Goal: Task Accomplishment & Management: Use online tool/utility

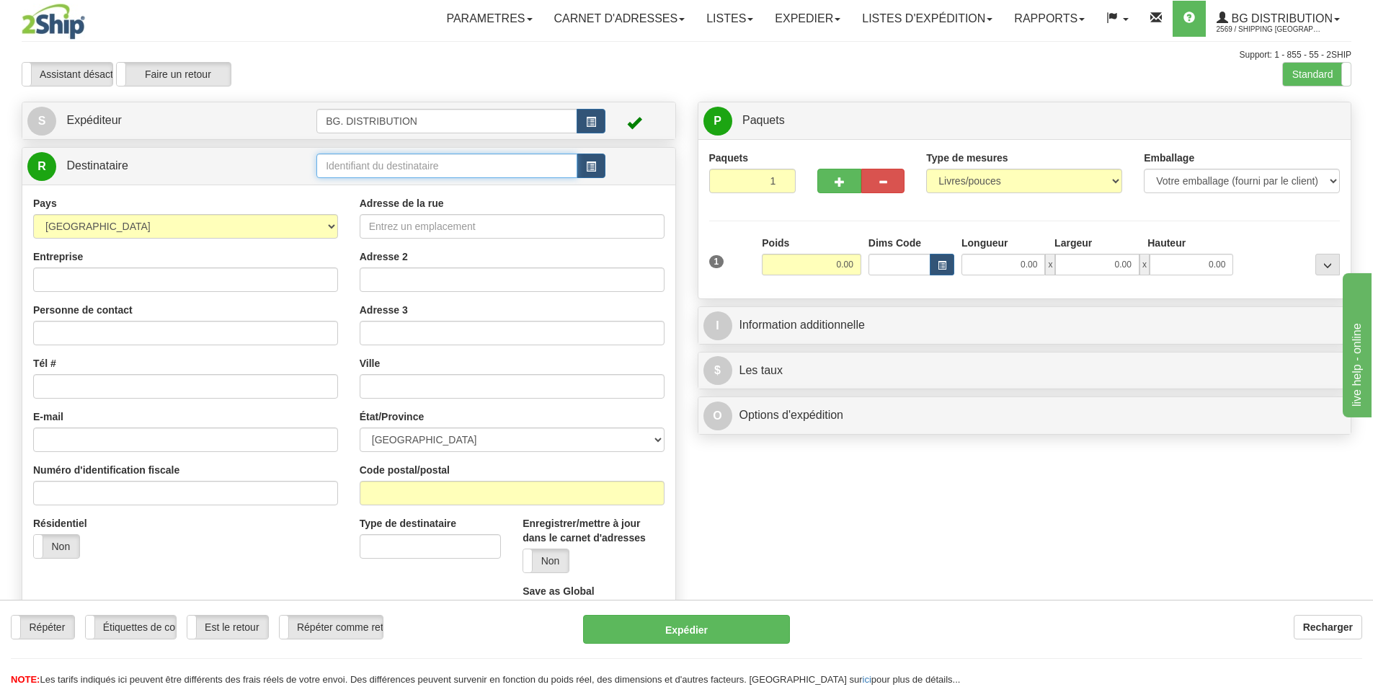
click at [386, 166] on input "text" at bounding box center [446, 165] width 261 height 24
click at [1292, 67] on label "Standard" at bounding box center [1317, 74] width 68 height 23
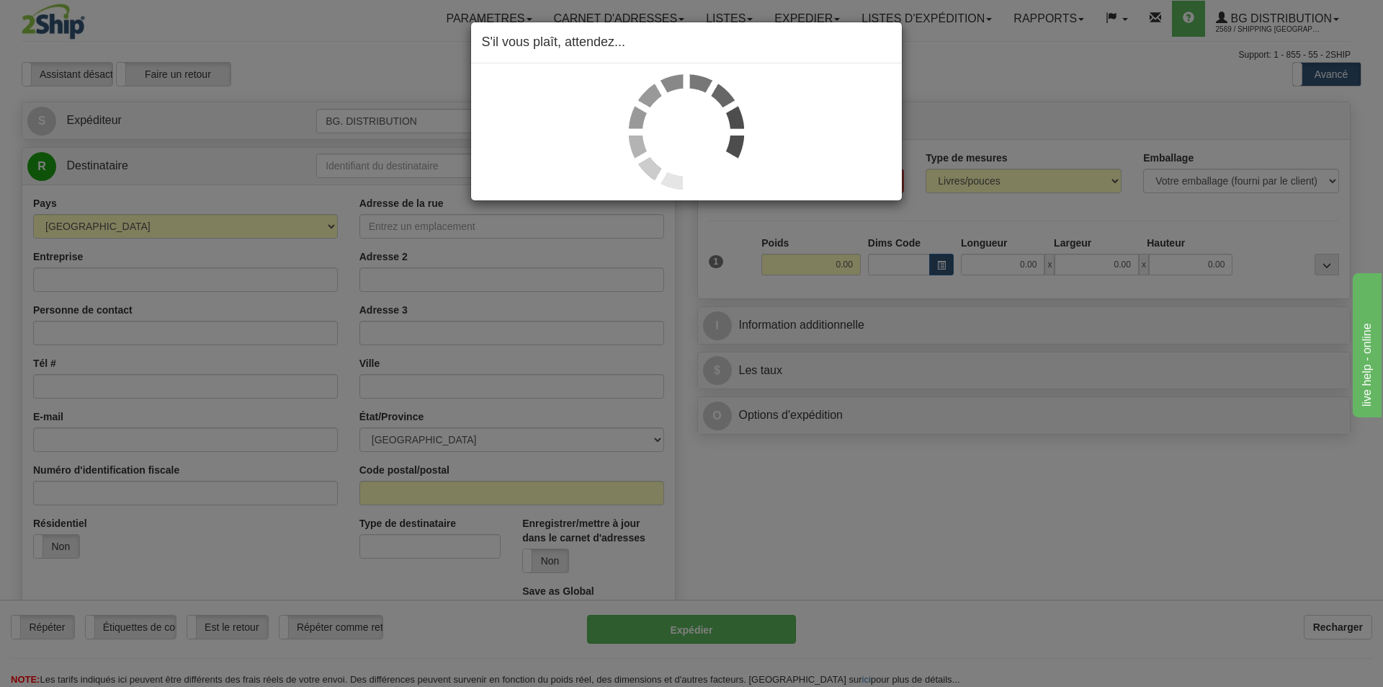
click at [363, 173] on div "S'il vous plaît, attendez..." at bounding box center [691, 343] width 1383 height 687
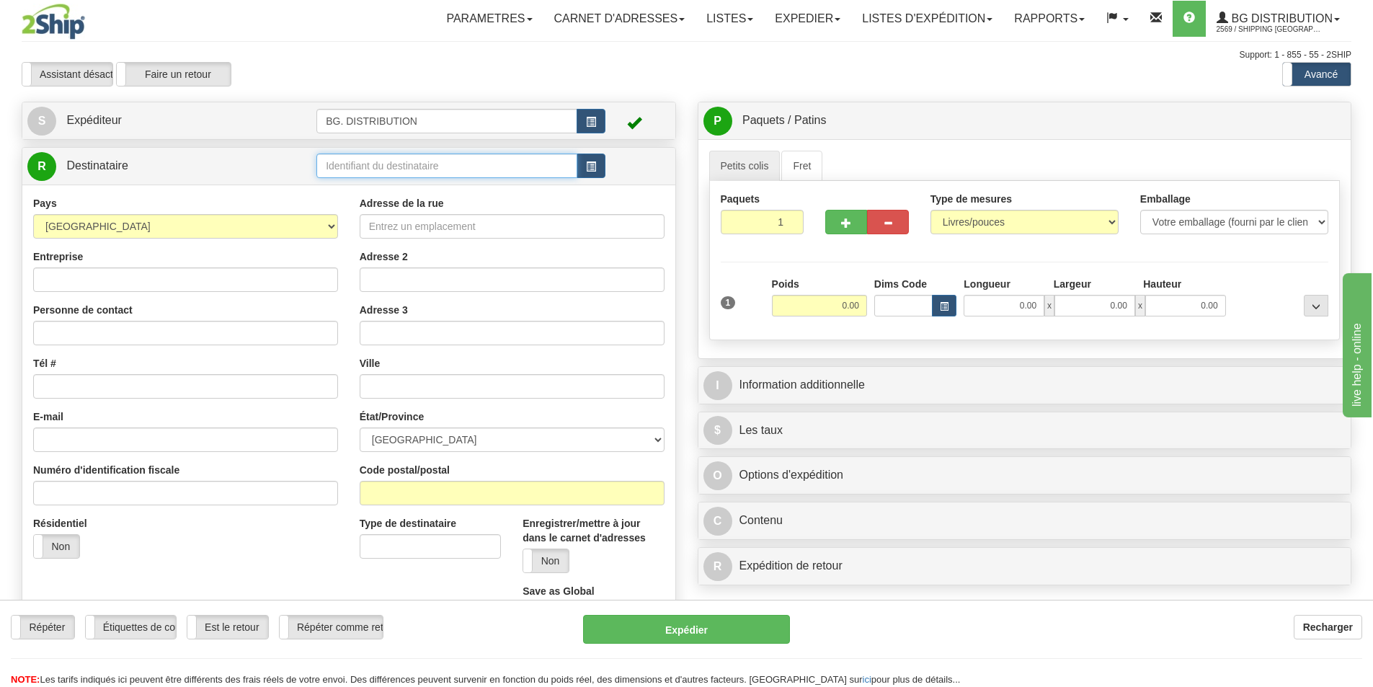
click at [365, 169] on input "text" at bounding box center [446, 165] width 261 height 24
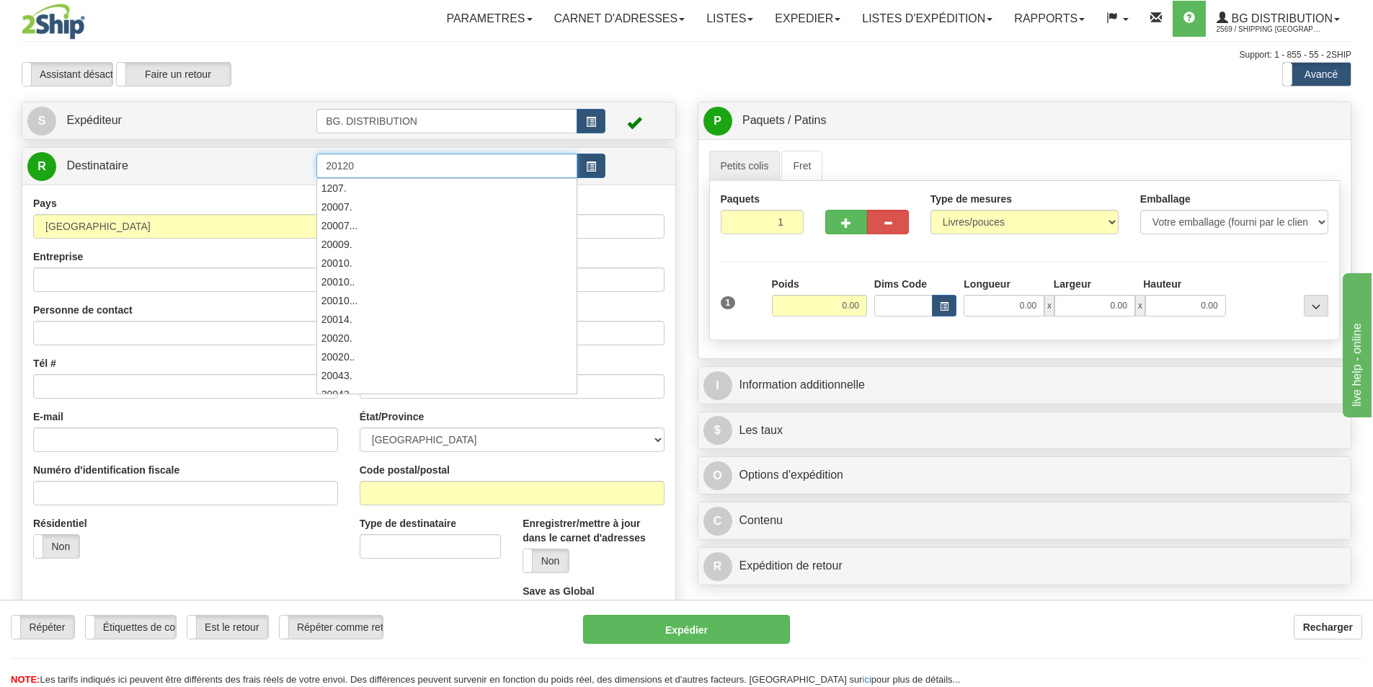
type input "20120"
click button "Supprimer" at bounding box center [0, 0] width 0 height 0
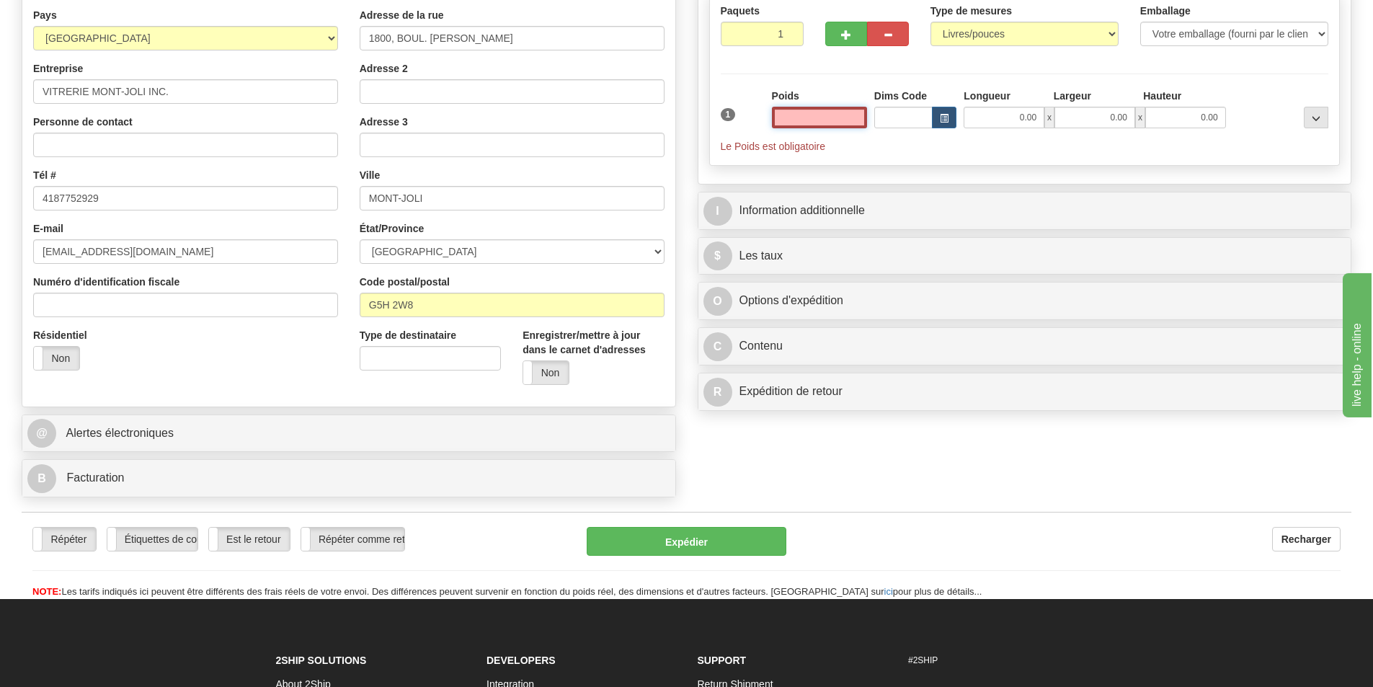
scroll to position [216, 0]
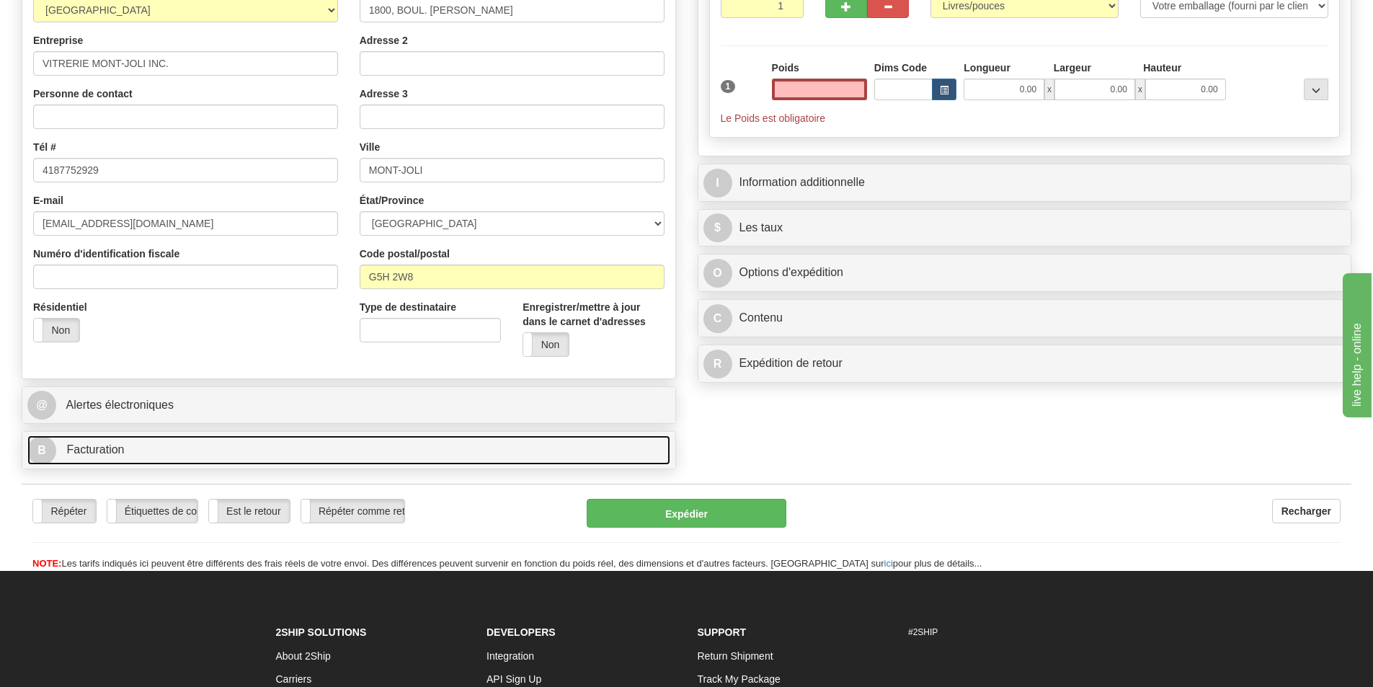
type input "0.00"
click at [206, 458] on link "B Facturation" at bounding box center [348, 450] width 643 height 30
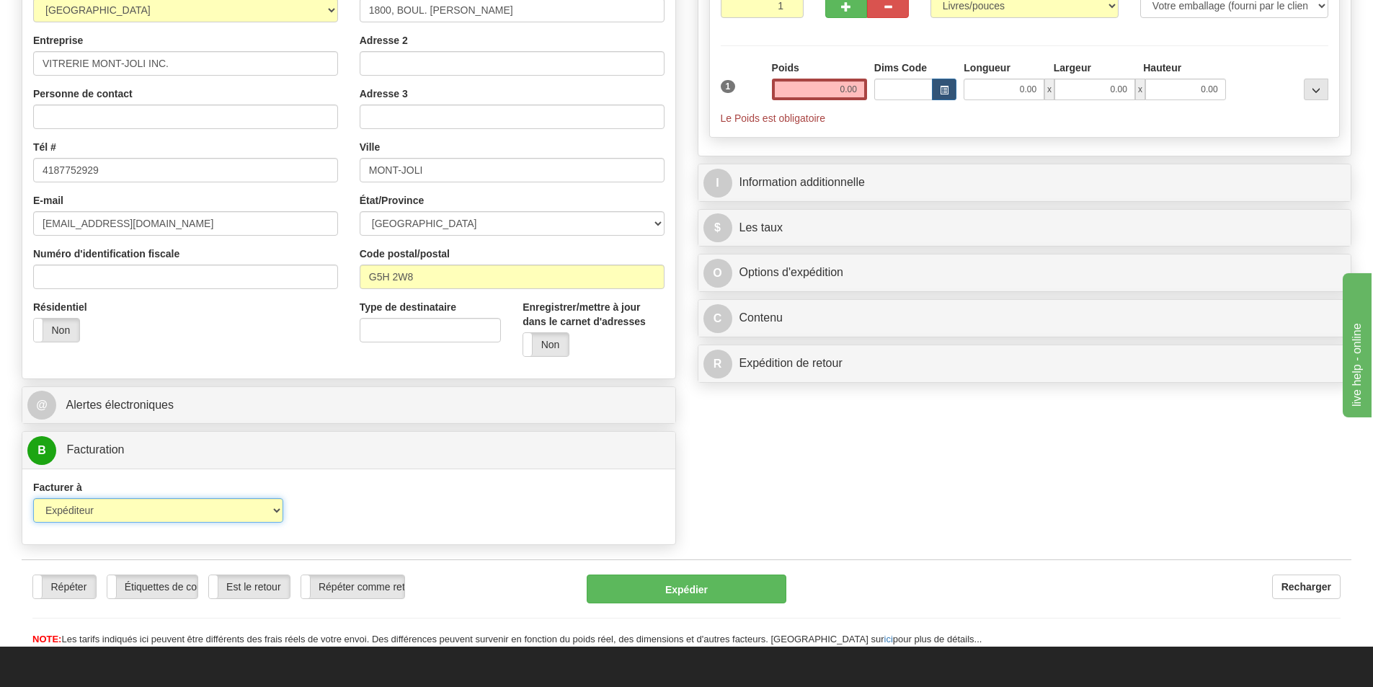
click at [189, 516] on select "Expéditeur Destinataire Tierce personne Collecter" at bounding box center [158, 510] width 250 height 24
select select "2"
click at [33, 498] on select "Expéditeur Destinataire Tierce personne Collecter" at bounding box center [158, 510] width 250 height 24
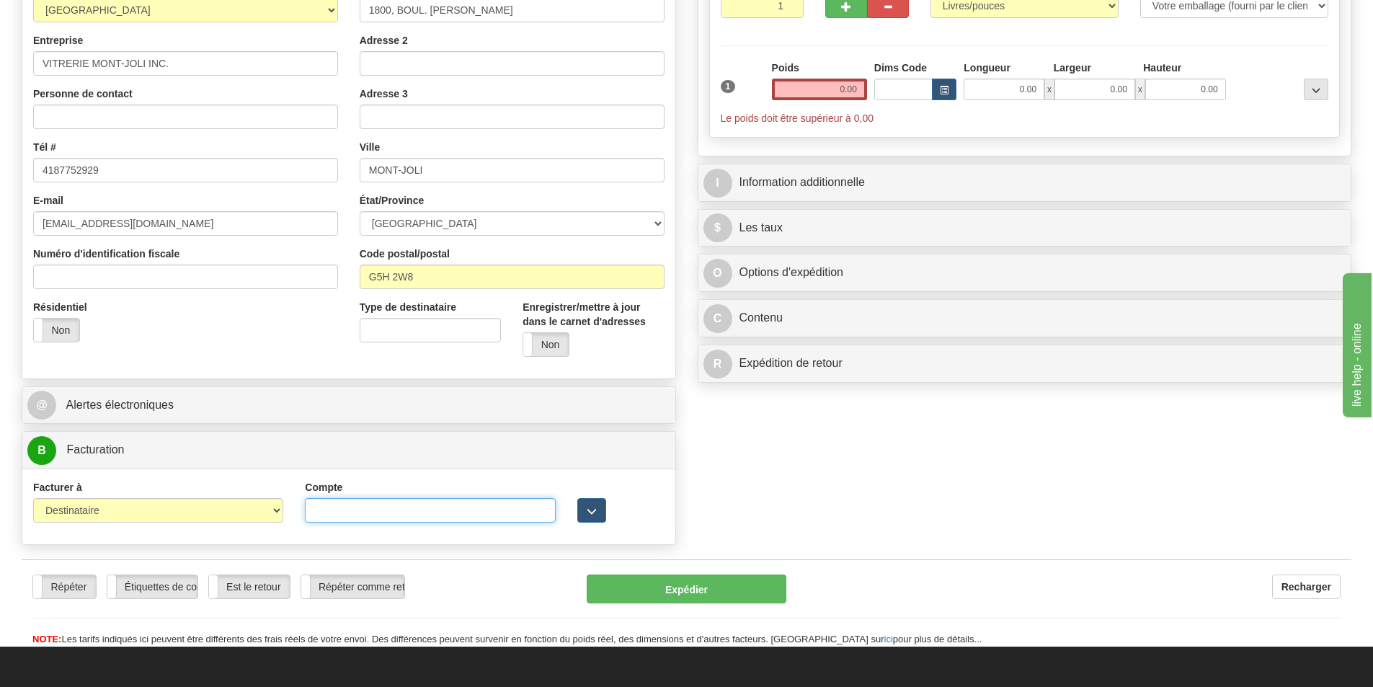
click at [338, 504] on input "Compte" at bounding box center [430, 510] width 250 height 24
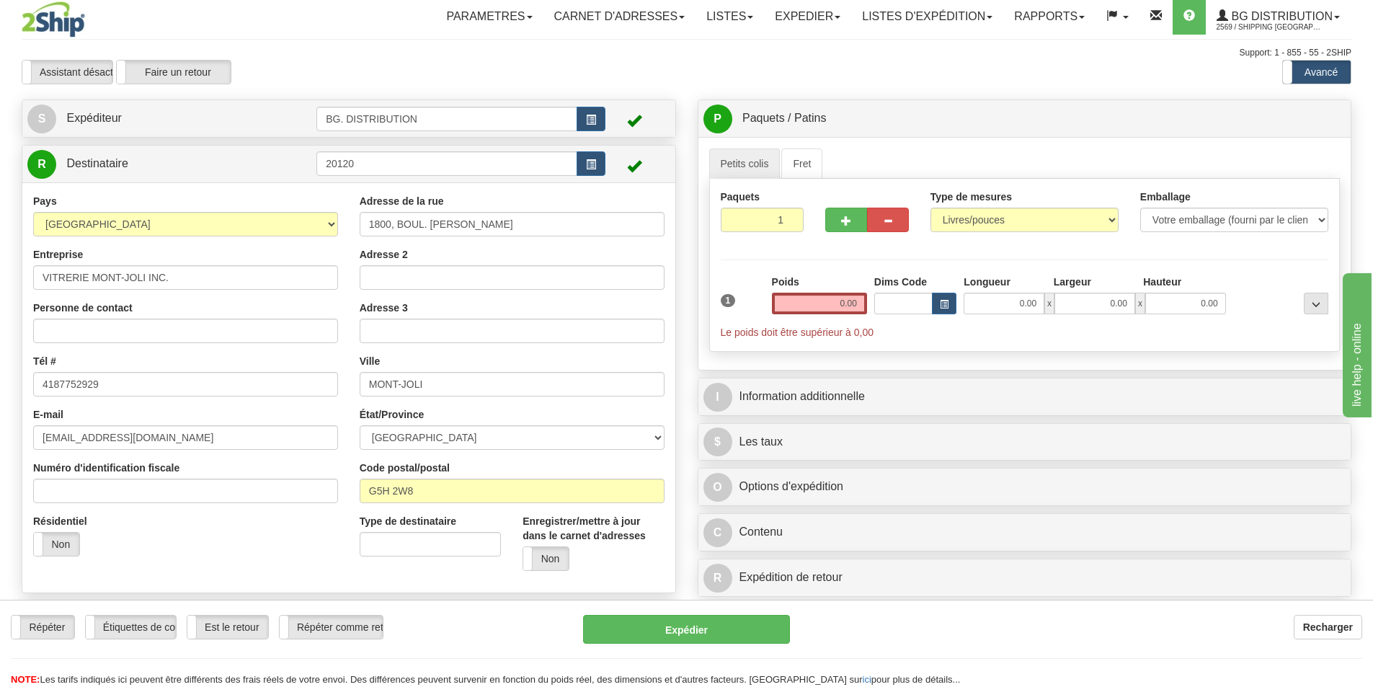
scroll to position [0, 0]
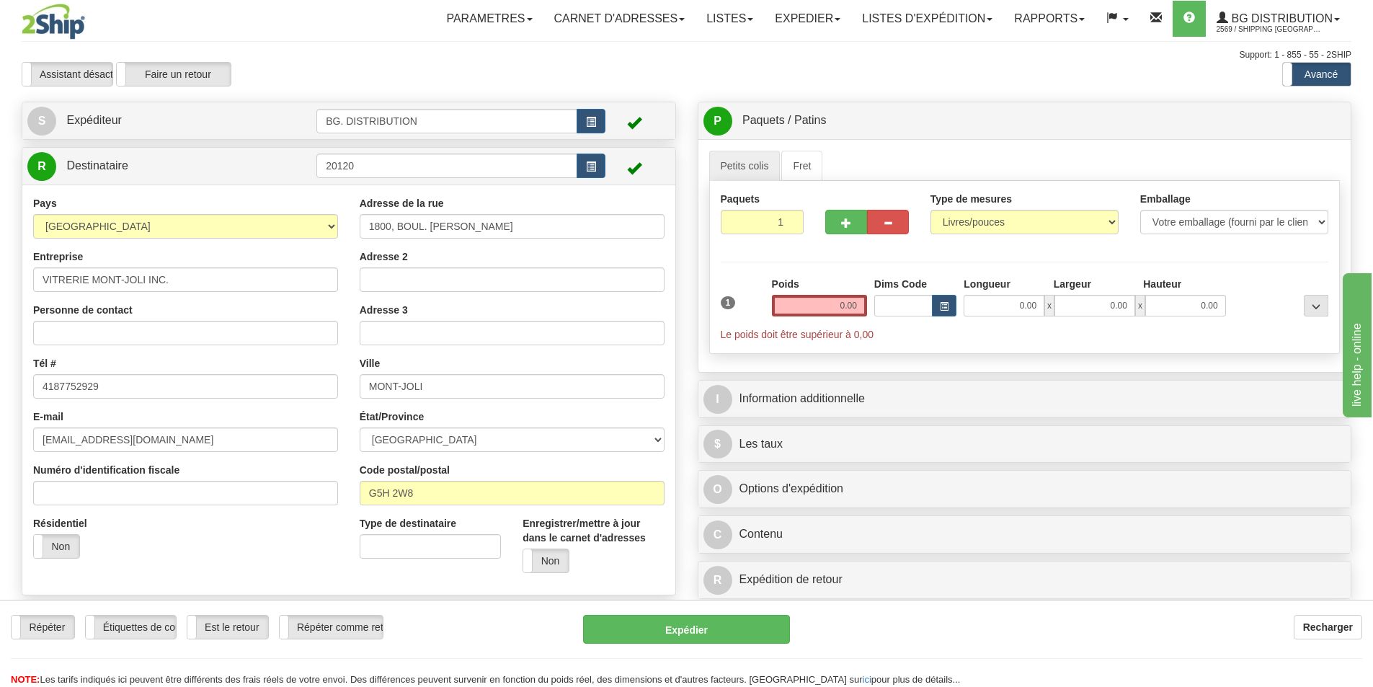
type input "778850"
click at [829, 315] on input "0.00" at bounding box center [819, 306] width 95 height 22
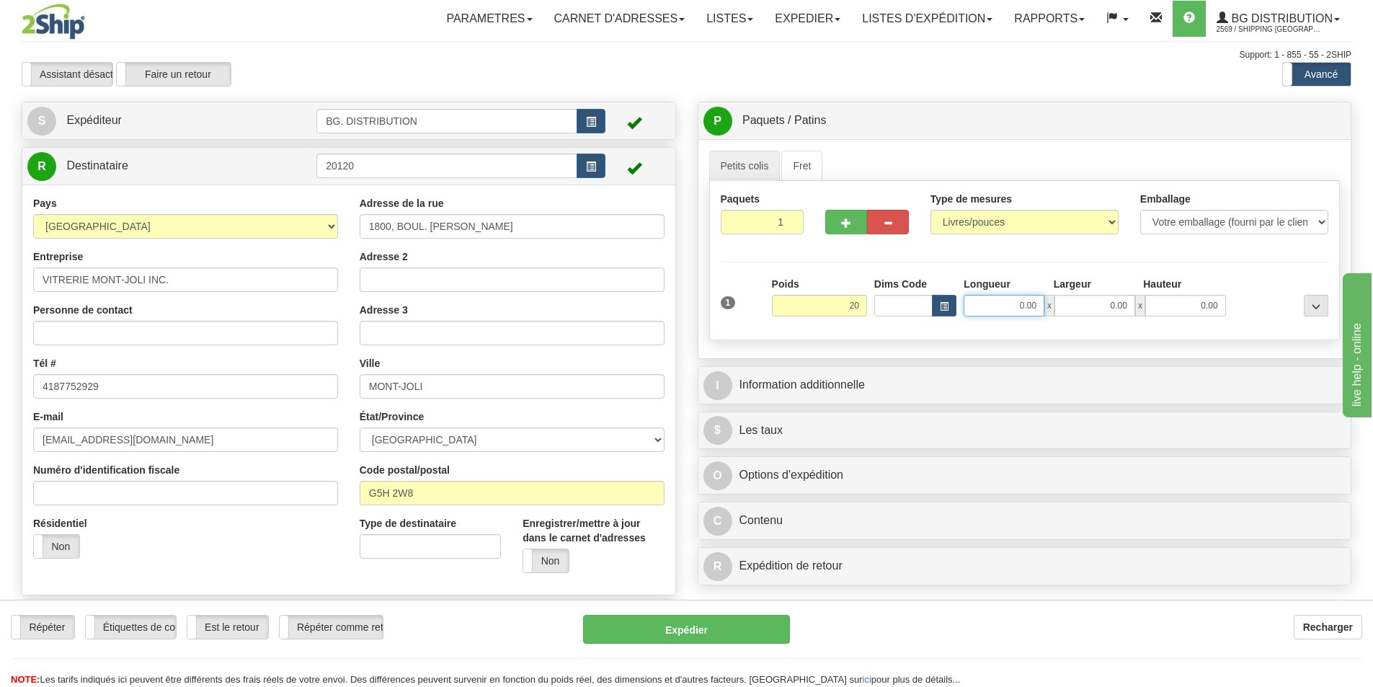
type input "20.00"
click at [1022, 304] on input "0.00" at bounding box center [1003, 306] width 81 height 22
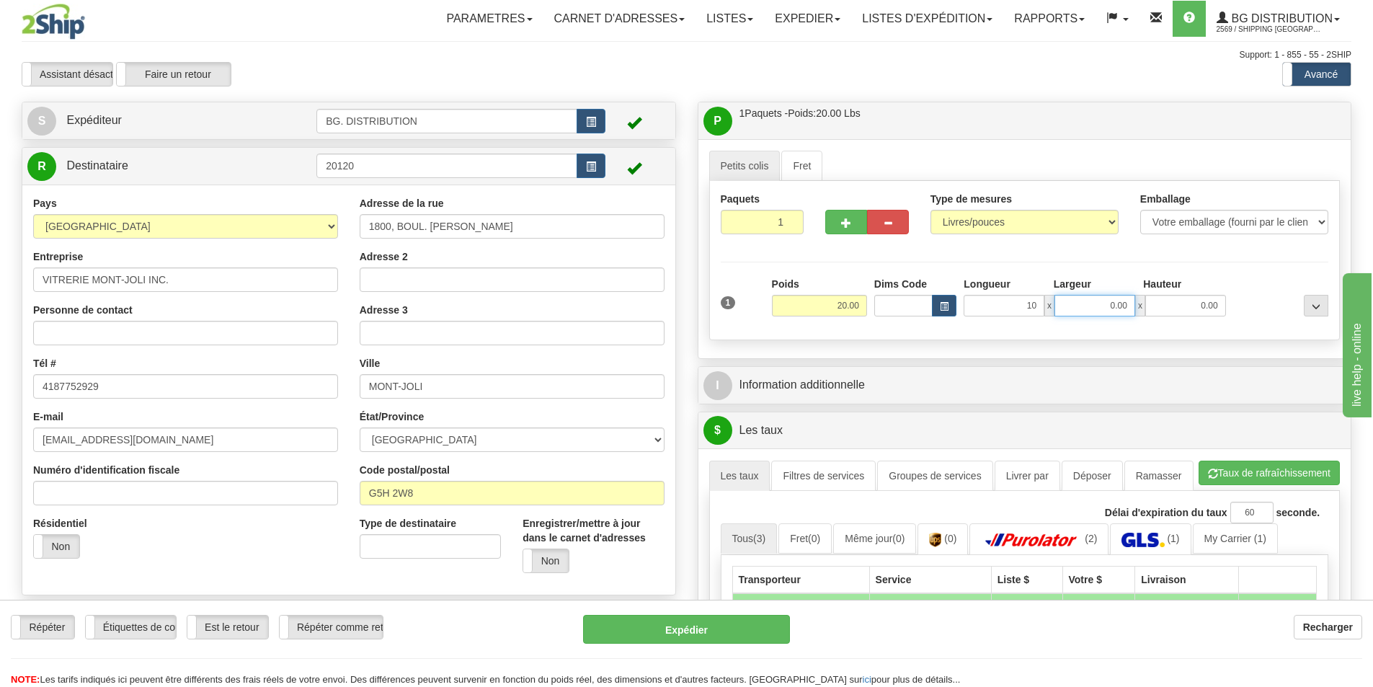
type input "10.00"
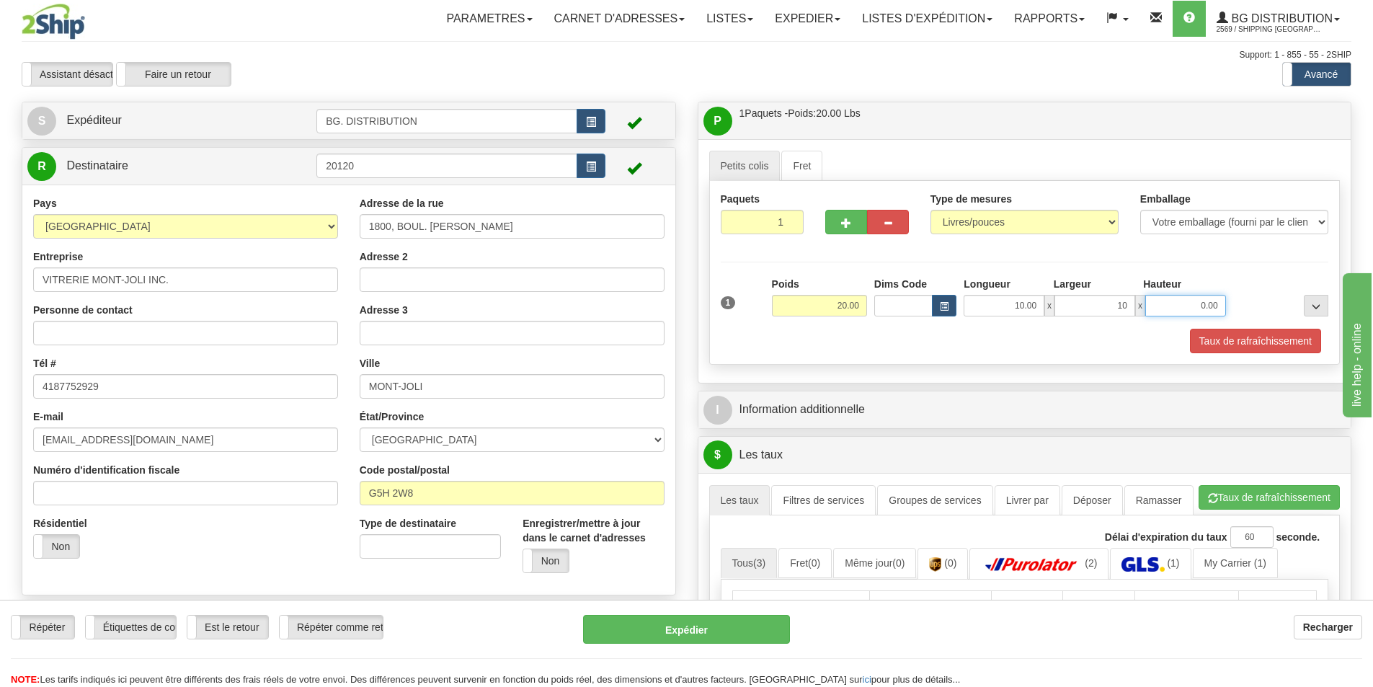
type input "10.00"
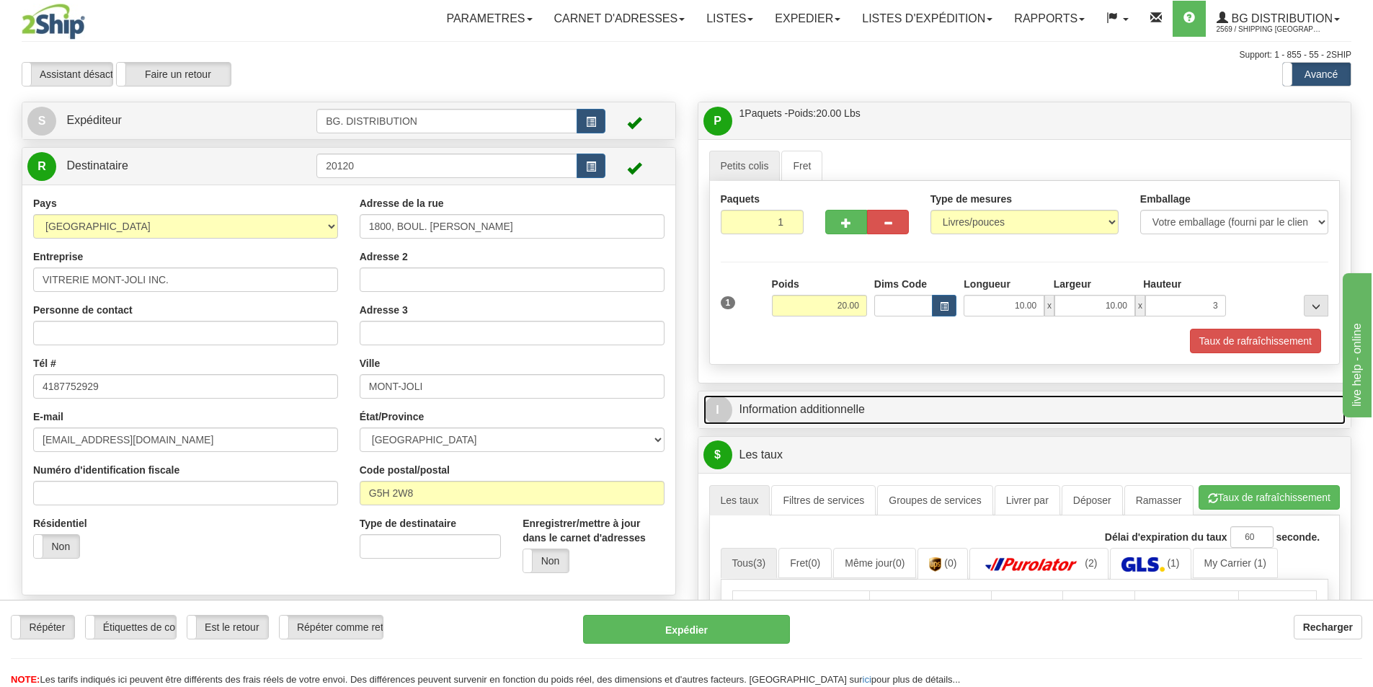
type input "3.00"
click at [878, 407] on link "I Information additionnelle" at bounding box center [1024, 410] width 643 height 30
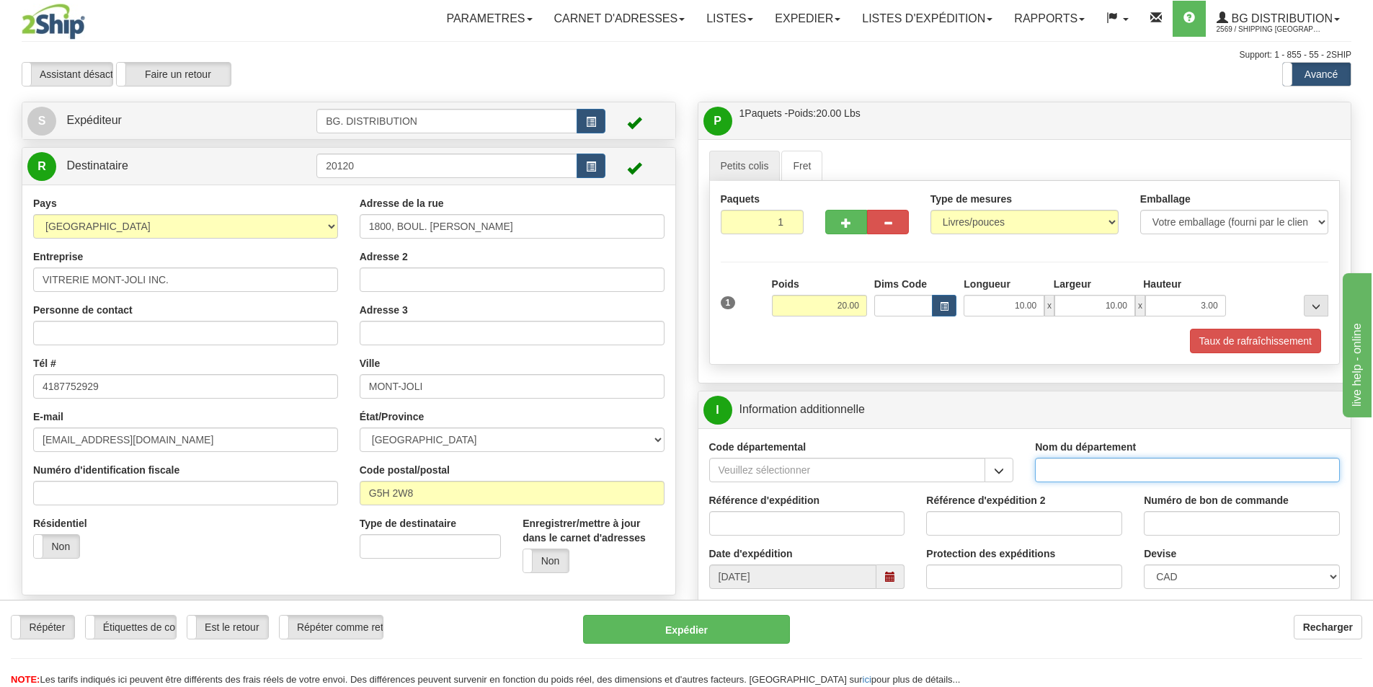
click at [1118, 472] on input "Nom du département" at bounding box center [1187, 470] width 305 height 24
type input "."
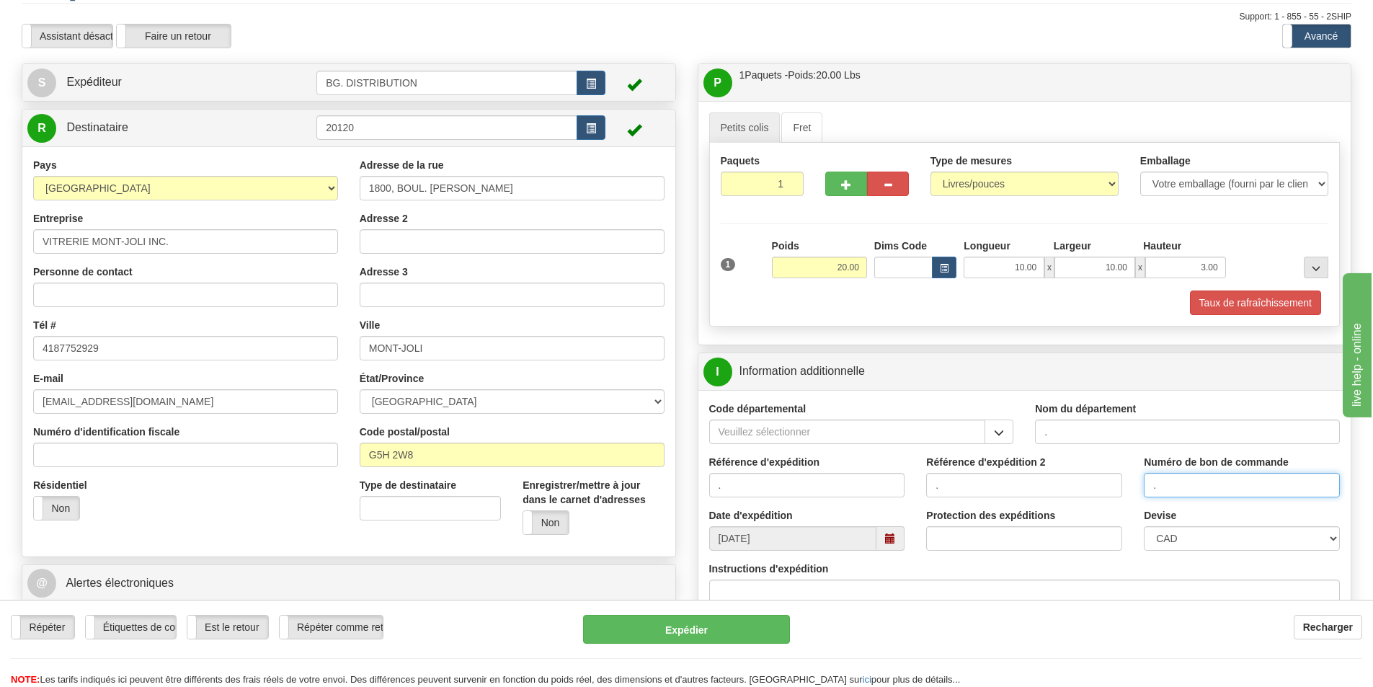
scroll to position [72, 0]
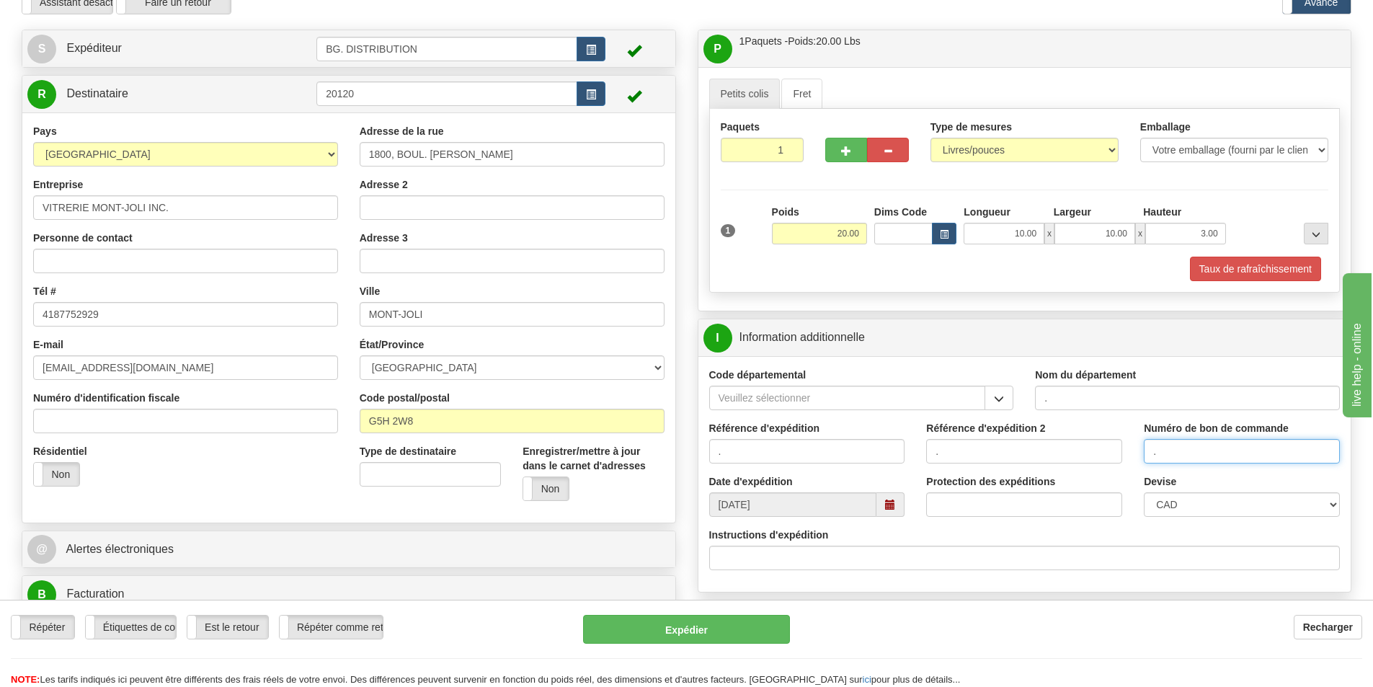
type input "."
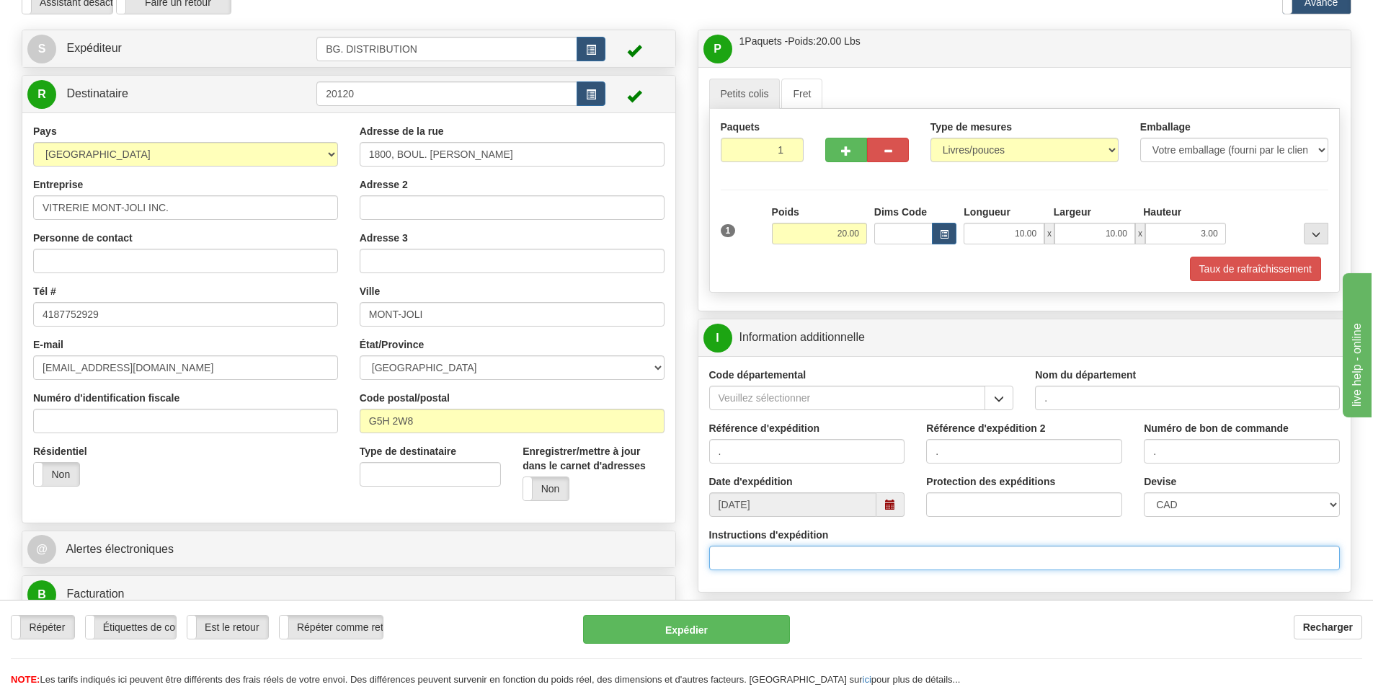
click at [826, 564] on input "Instructions d'expédition" at bounding box center [1024, 557] width 631 height 24
click button "Supprimer" at bounding box center [0, 0] width 0 height 0
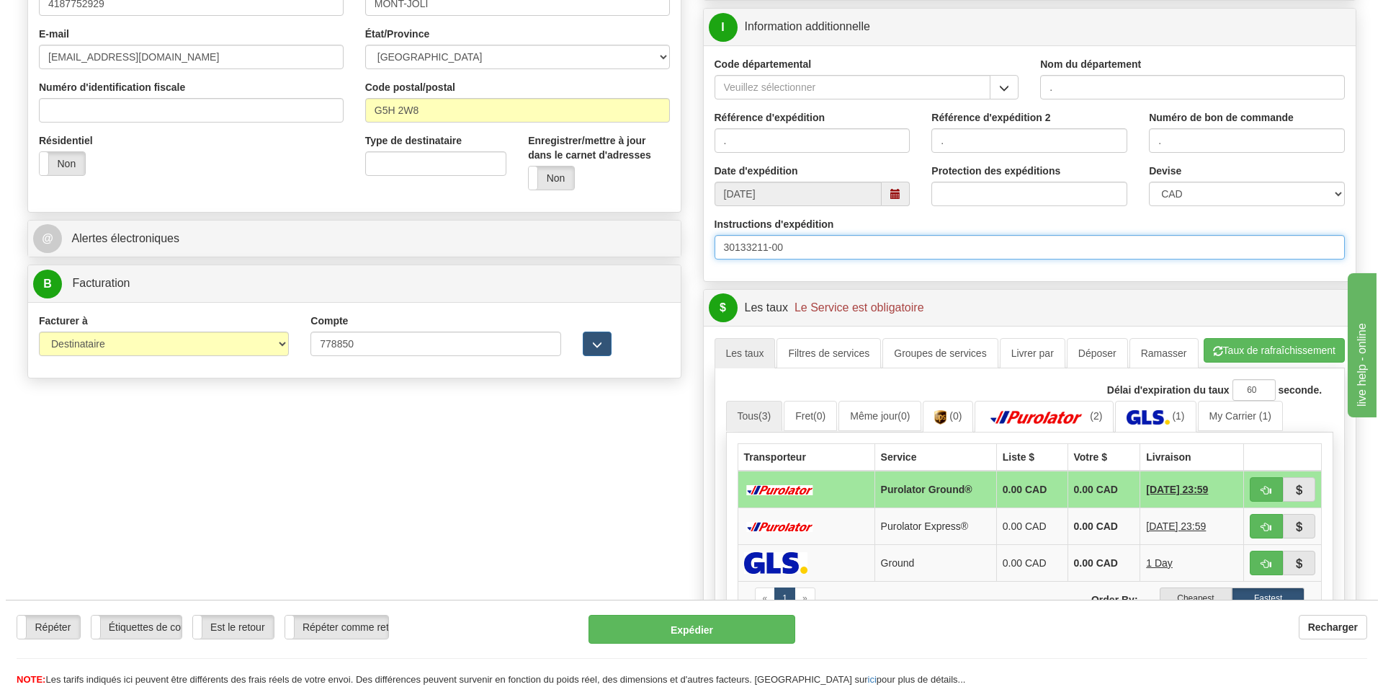
scroll to position [432, 0]
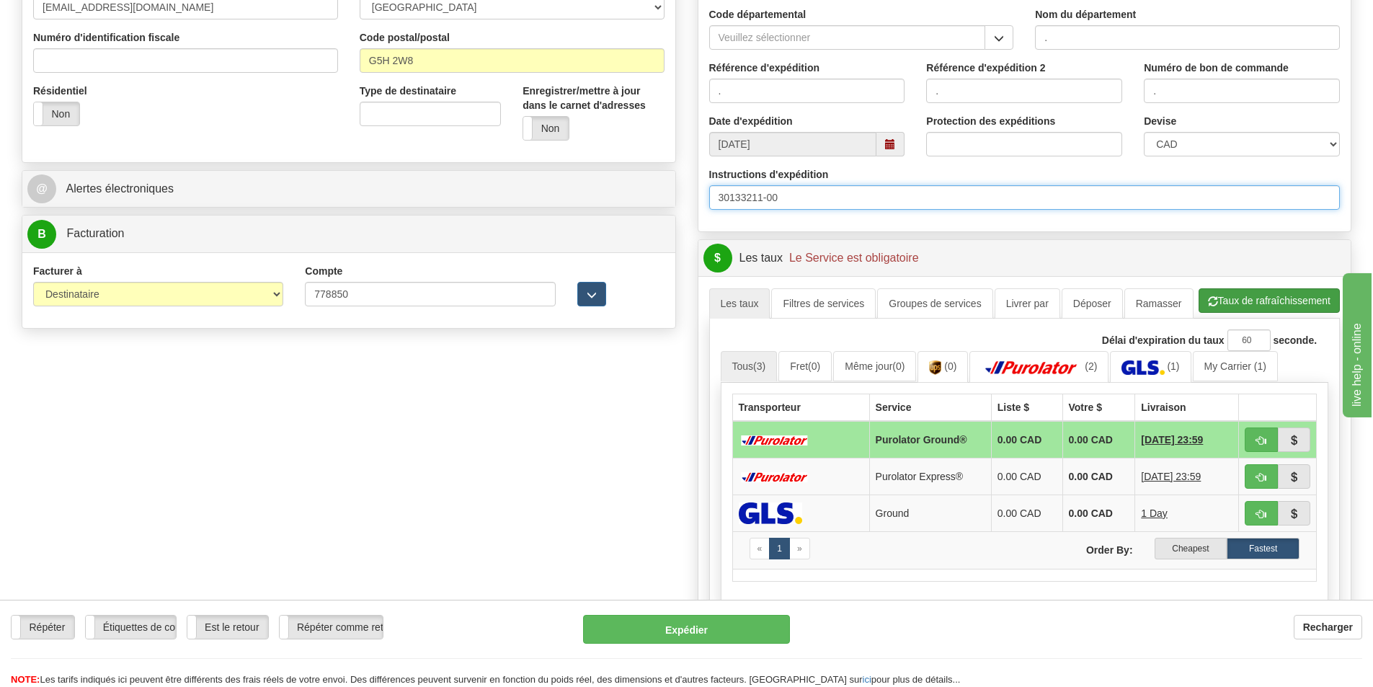
type input "30133211-00"
click at [1223, 295] on button "Taux de rafraîchissement" at bounding box center [1268, 300] width 141 height 24
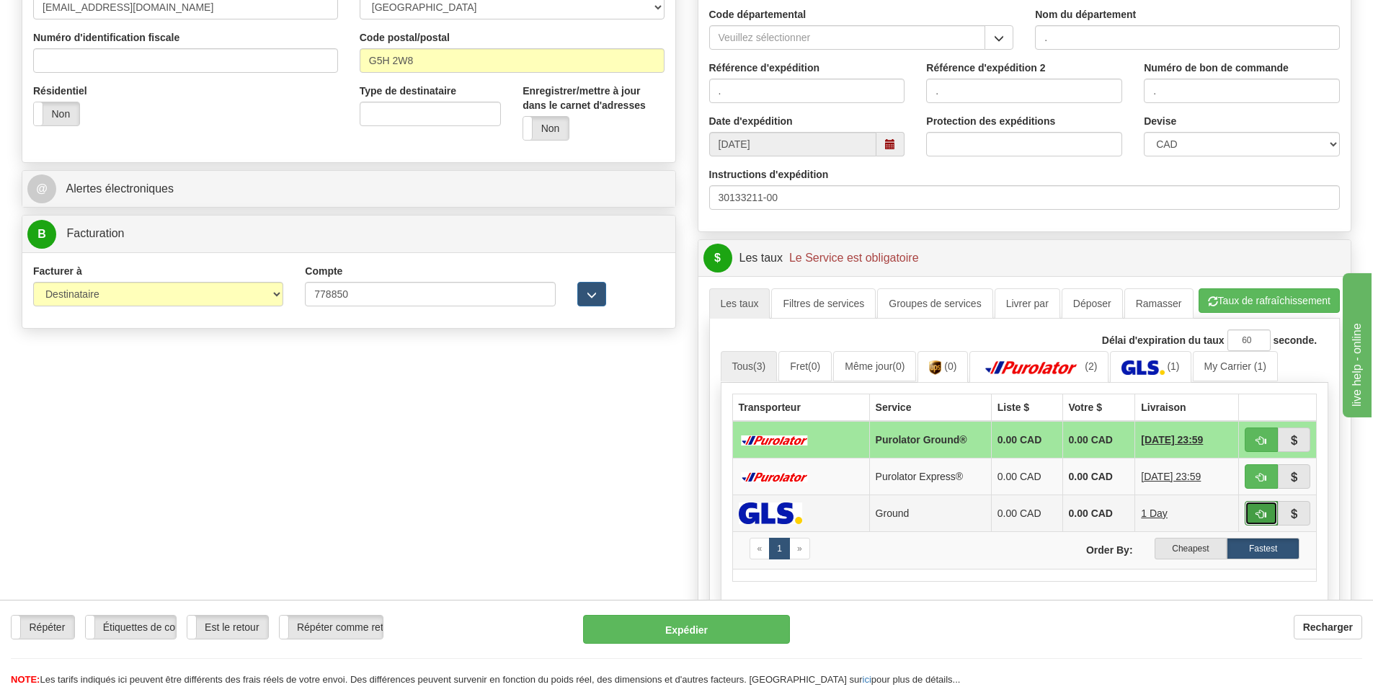
click at [1266, 507] on button "button" at bounding box center [1260, 513] width 33 height 24
type input "1"
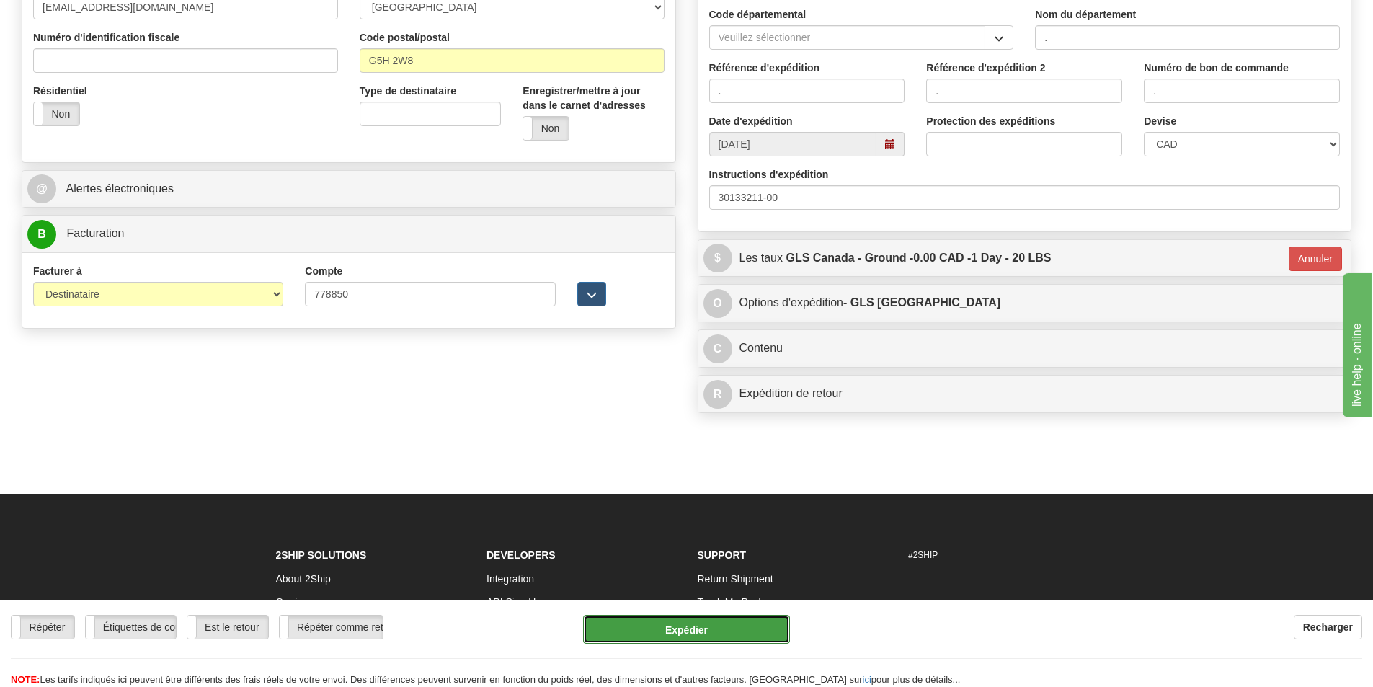
click at [761, 632] on button "Expédier" at bounding box center [686, 629] width 207 height 29
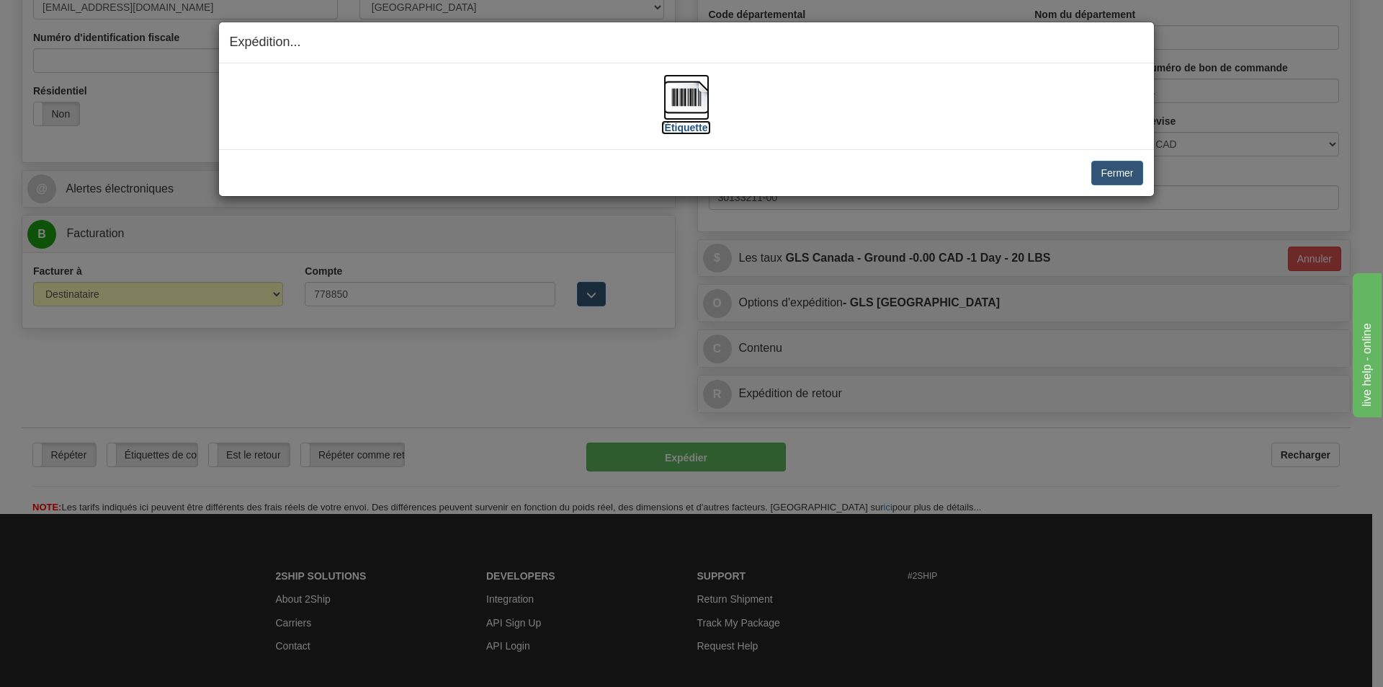
click at [700, 87] on img at bounding box center [687, 97] width 46 height 46
